Goal: Contribute content: Add original content to the website for others to see

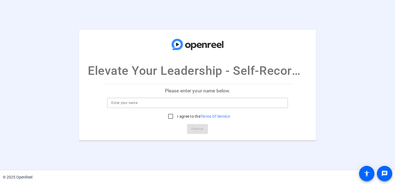
click at [237, 103] on input at bounding box center [197, 102] width 172 height 7
type input "[PERSON_NAME]"
click at [169, 115] on input "I agree to the Terms Of Service" at bounding box center [170, 116] width 11 height 11
checkbox input "true"
click at [195, 130] on span "Continue" at bounding box center [198, 129] width 12 height 8
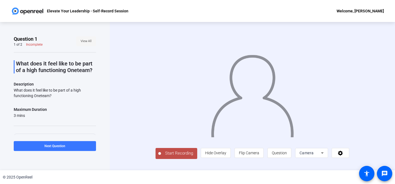
click at [87, 42] on span "View All" at bounding box center [86, 41] width 11 height 8
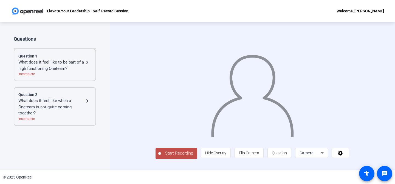
click at [309, 152] on span "Camera" at bounding box center [307, 152] width 14 height 4
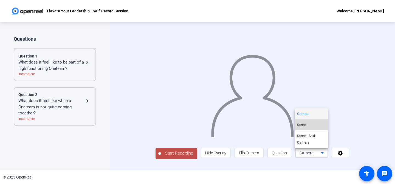
click at [308, 124] on span "Screen" at bounding box center [302, 124] width 10 height 7
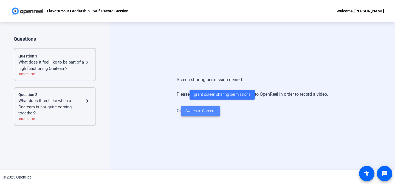
click at [212, 109] on span "Switch to Camera" at bounding box center [201, 111] width 30 height 6
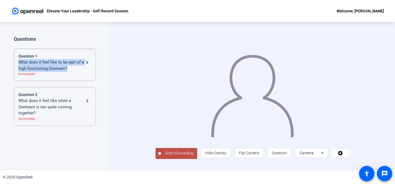
drag, startPoint x: 72, startPoint y: 69, endPoint x: 16, endPoint y: 63, distance: 56.3
click at [16, 63] on div "Question 1 What does it feel like to be part of a high functioning Oneteam? nav…" at bounding box center [55, 65] width 82 height 32
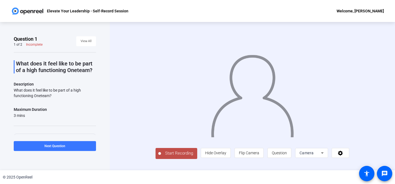
copy div "What does it feel like to be part of a high functioning Oneteam?"
drag, startPoint x: 53, startPoint y: 95, endPoint x: 10, endPoint y: 90, distance: 42.9
click at [10, 90] on div "Question 1 1 of 2 Incomplete View All What does it feel like to be part of a hi…" at bounding box center [55, 96] width 110 height 148
copy div "What does it feel like to be part of a high functioning Oneteam?"
